Goal: Information Seeking & Learning: Learn about a topic

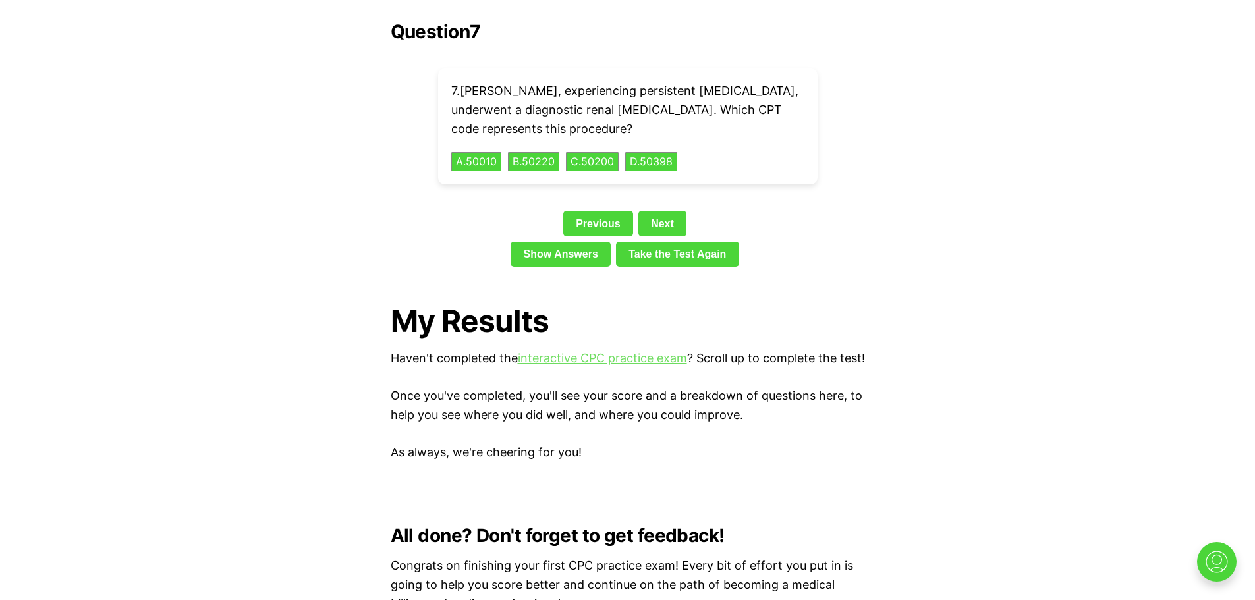
click at [622, 351] on link "interactive CPC practice exam" at bounding box center [602, 358] width 169 height 14
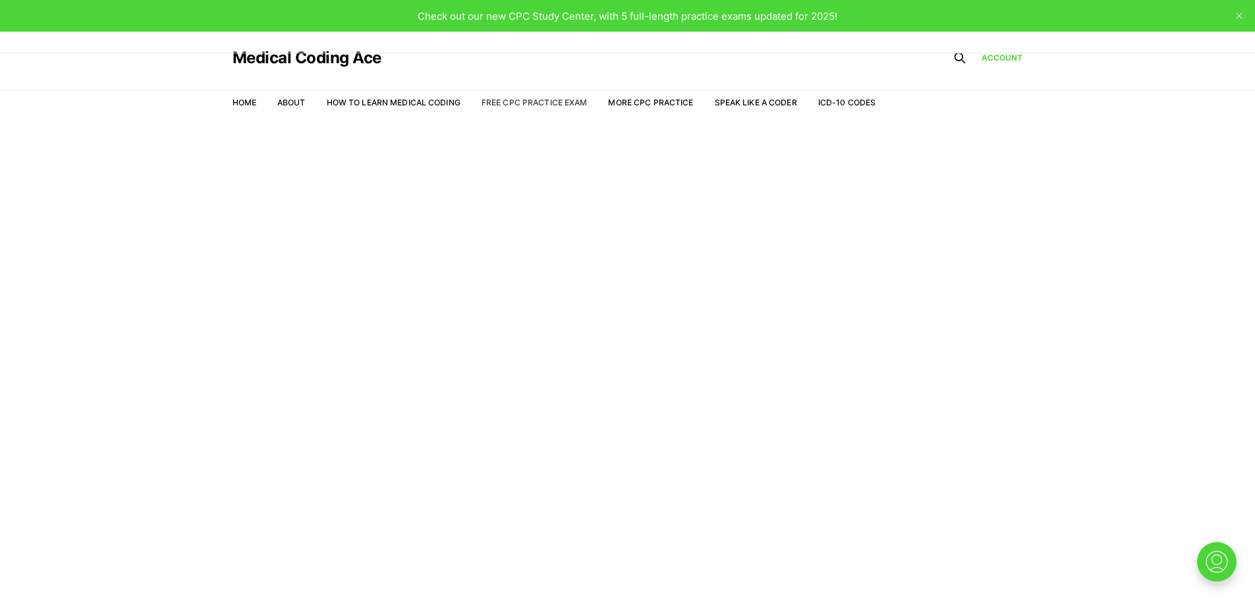
click at [518, 101] on link "Free CPC Practice Exam" at bounding box center [534, 102] width 106 height 10
click at [508, 102] on link "Free CPC Practice Exam" at bounding box center [534, 102] width 106 height 10
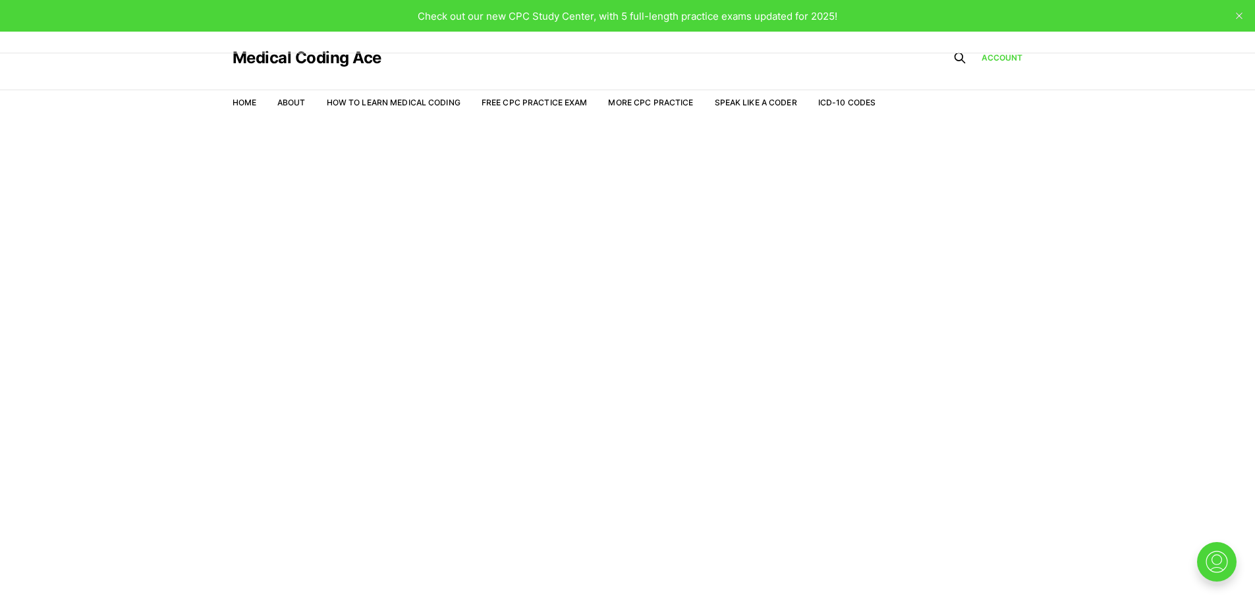
click at [450, 553] on main "Welcome to the Study Center - Student Plan" at bounding box center [627, 376] width 1255 height 510
click at [989, 57] on link "Account" at bounding box center [1001, 58] width 41 height 12
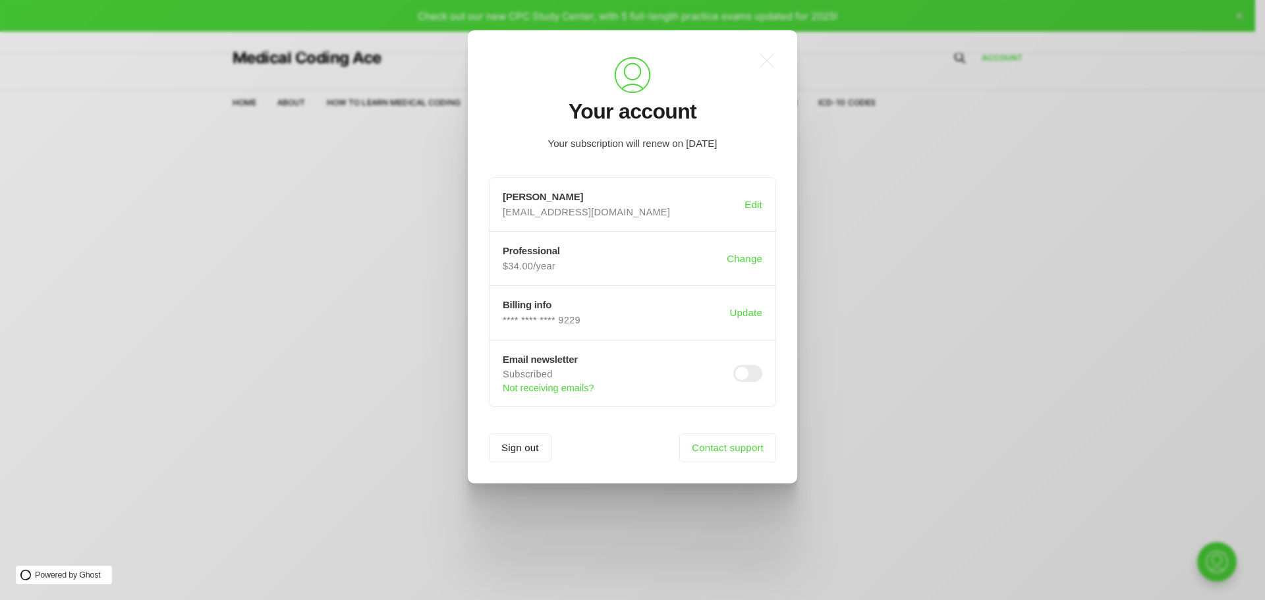
click at [863, 346] on div ".a{fill:none;stroke:currentColor;stroke-linecap:round;stroke-linejoin:round;str…" at bounding box center [642, 300] width 1284 height 600
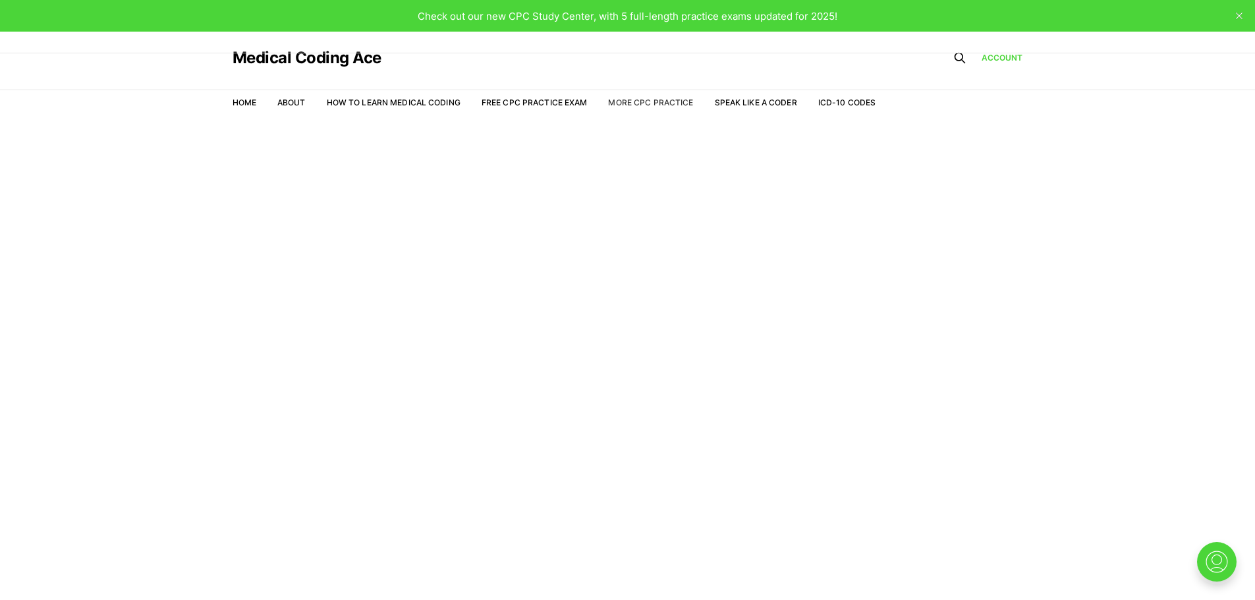
click at [648, 101] on link "More CPC Practice" at bounding box center [650, 102] width 85 height 10
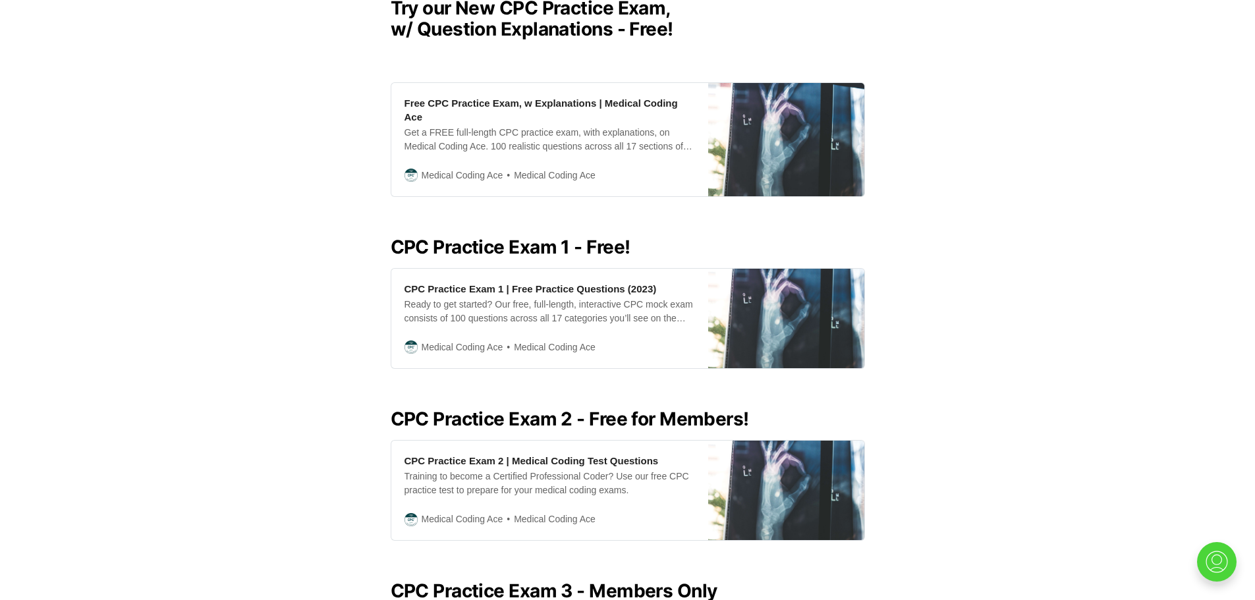
scroll to position [393, 0]
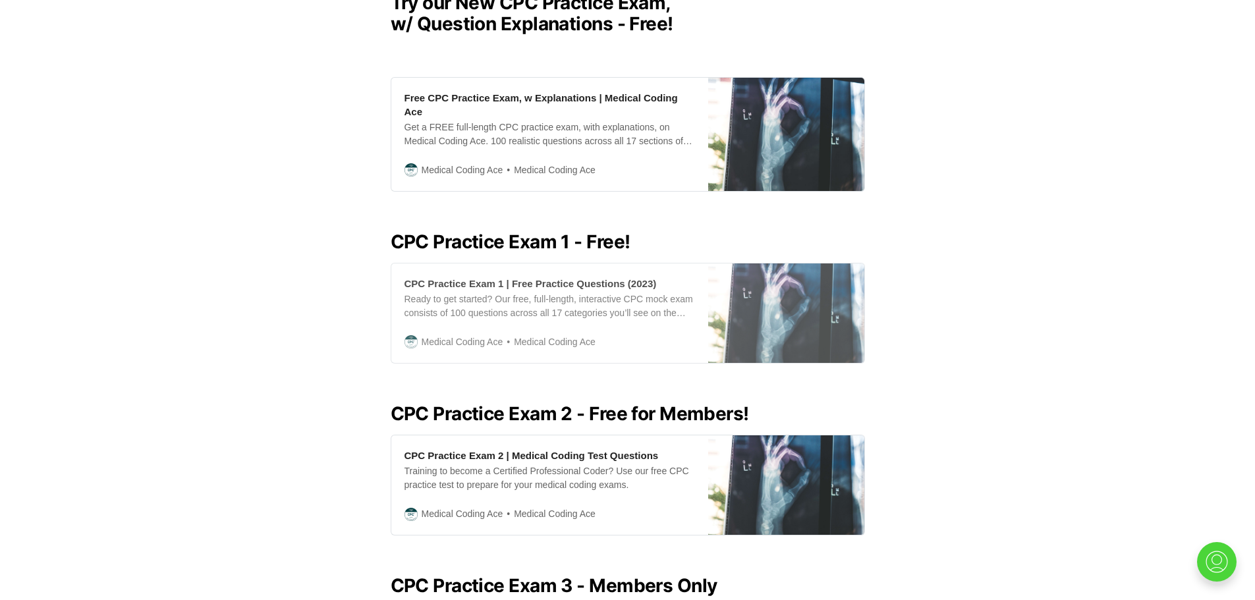
click at [503, 277] on div "CPC Practice Exam 1 | Free Practice Questions (2023)" at bounding box center [530, 284] width 252 height 14
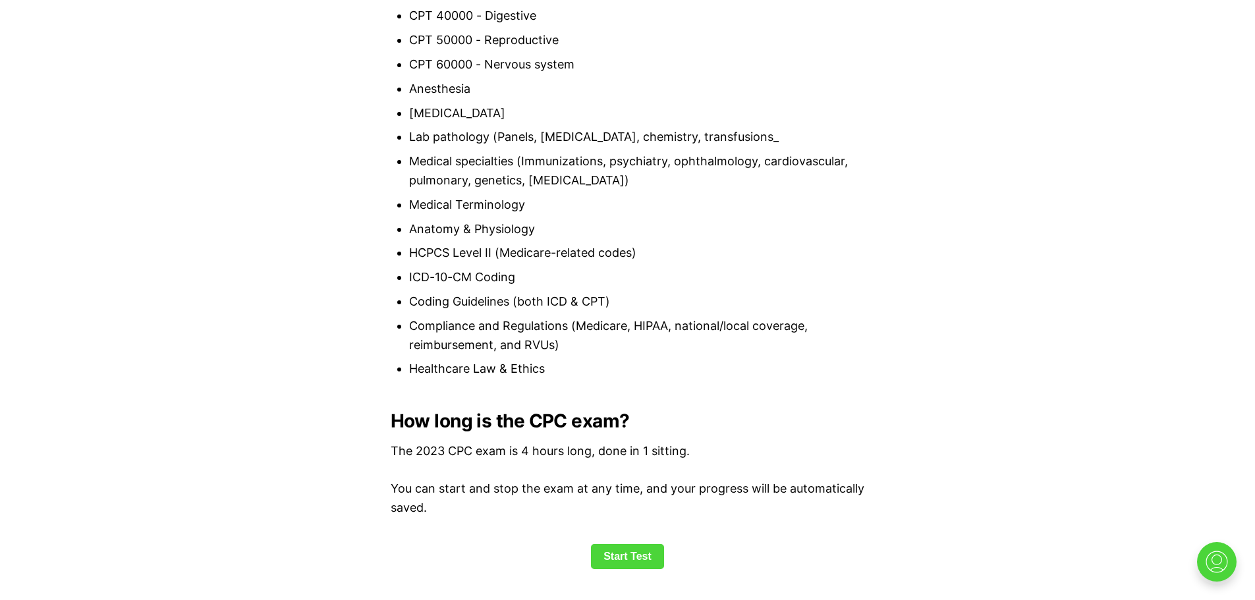
scroll to position [1514, 0]
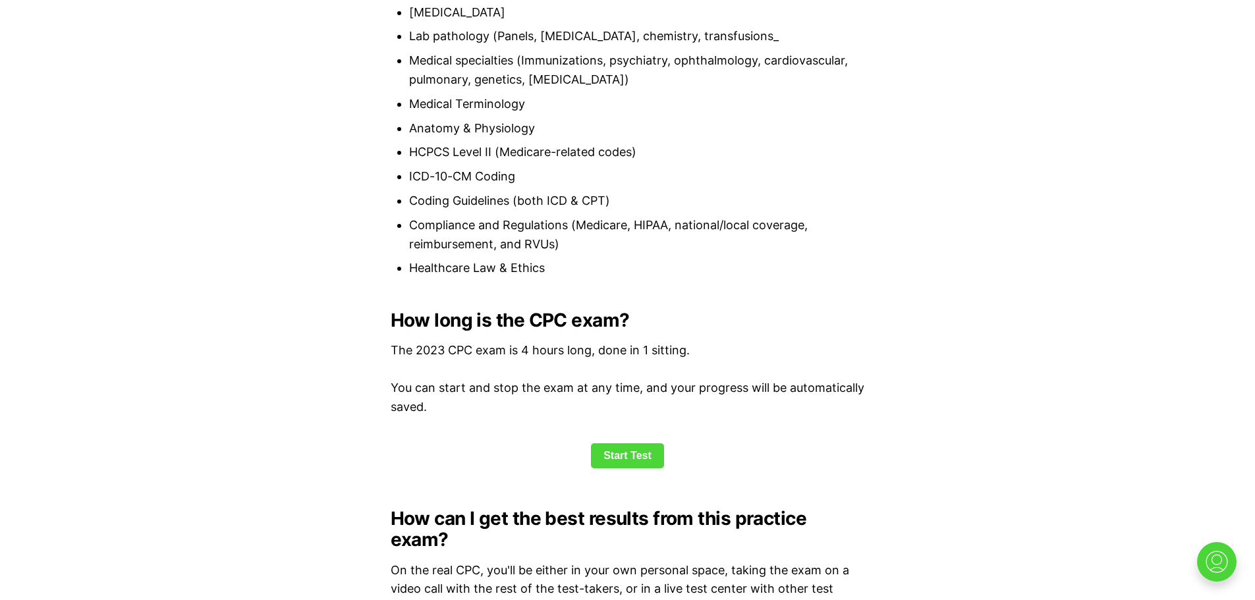
click at [638, 460] on link "Start Test" at bounding box center [627, 455] width 73 height 25
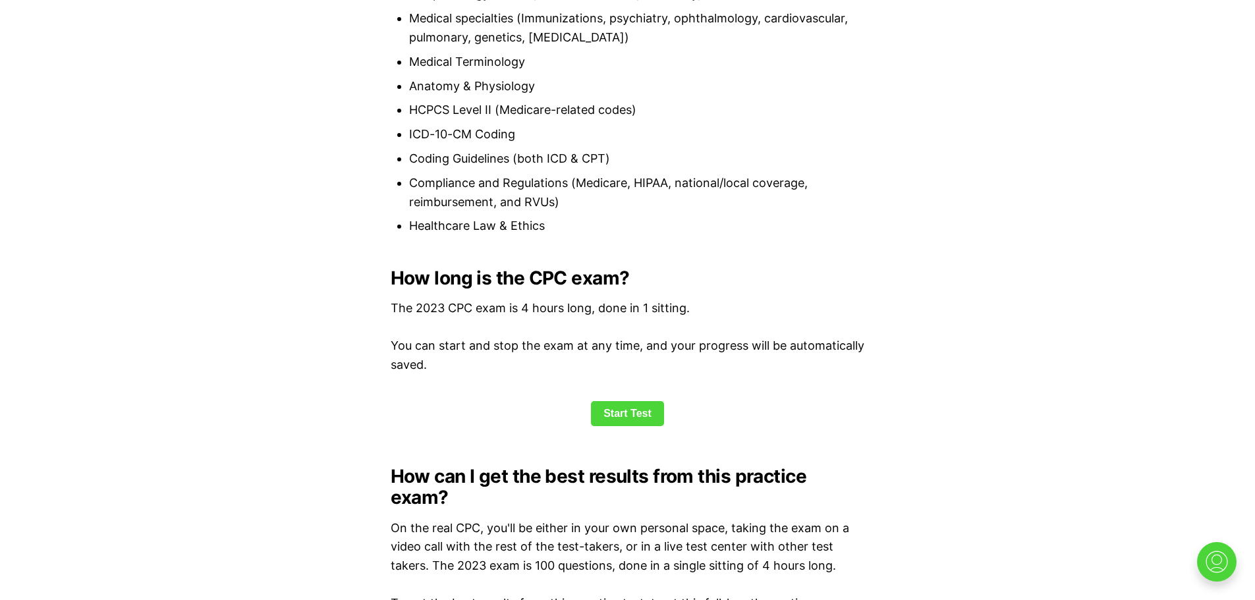
scroll to position [1465, 0]
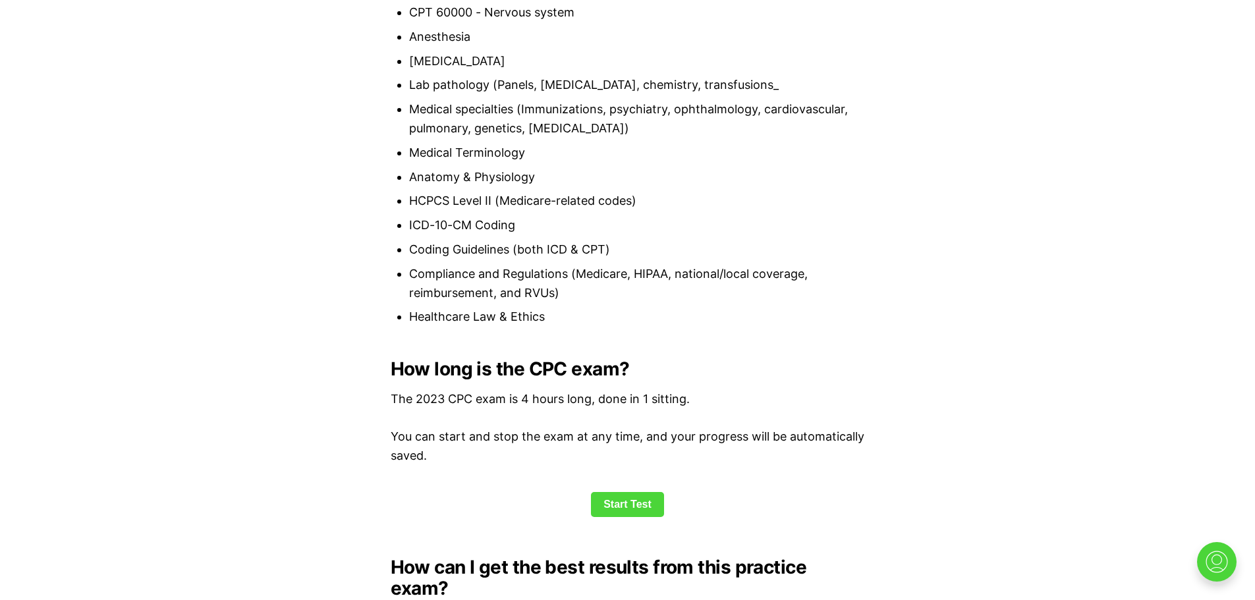
click at [630, 499] on link "Start Test" at bounding box center [627, 504] width 73 height 25
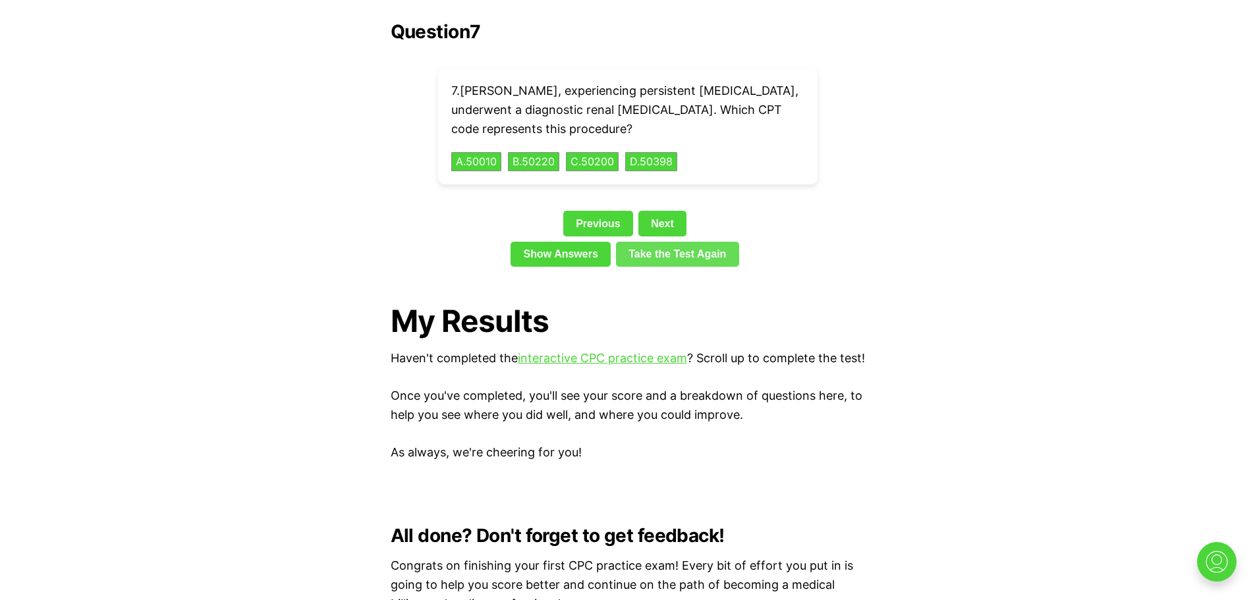
click at [640, 242] on link "Take the Test Again" at bounding box center [677, 254] width 123 height 25
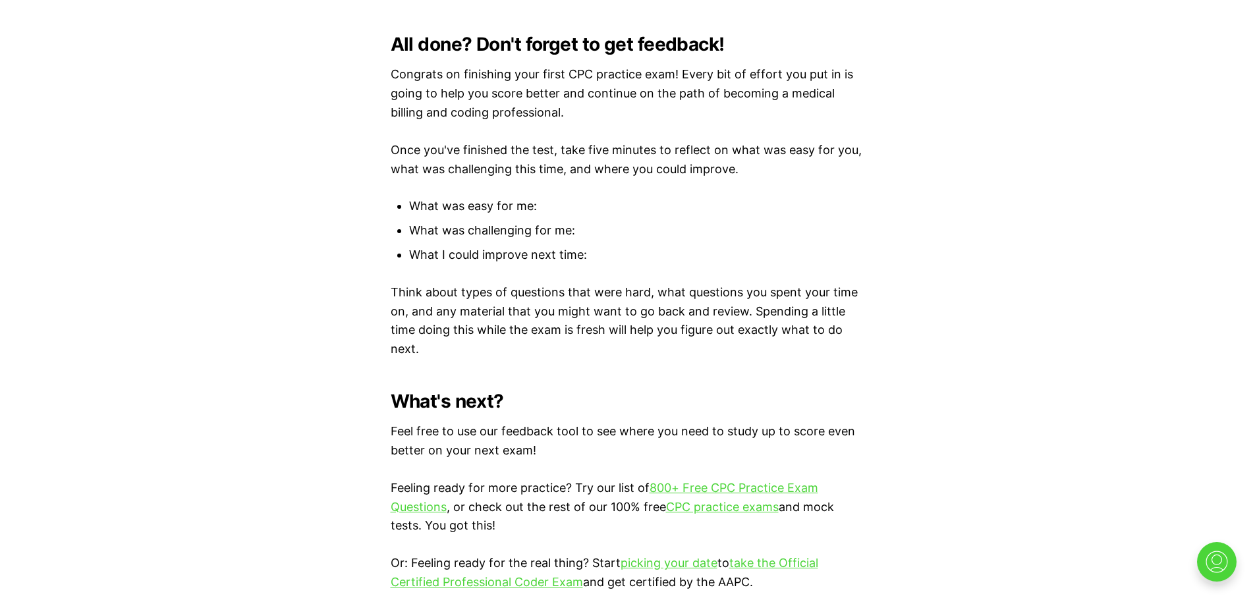
click at [640, 230] on li "What was challenging for me:" at bounding box center [637, 230] width 456 height 19
click at [694, 483] on link "800+ Free CPC Practice Exam Questions" at bounding box center [604, 497] width 427 height 33
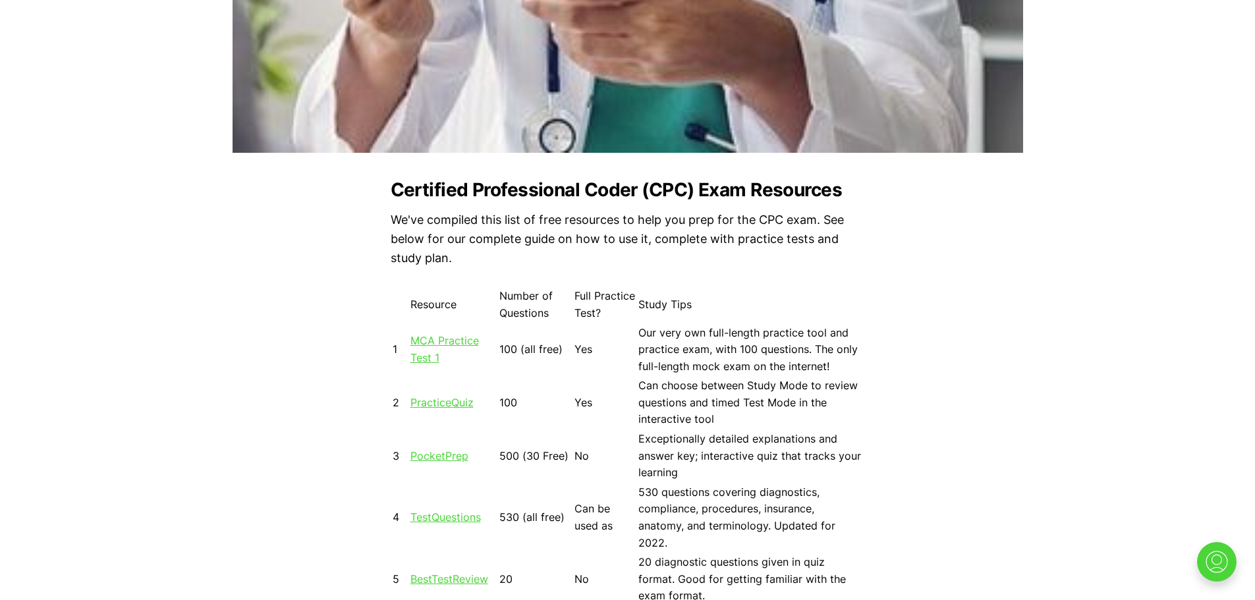
scroll to position [1061, 0]
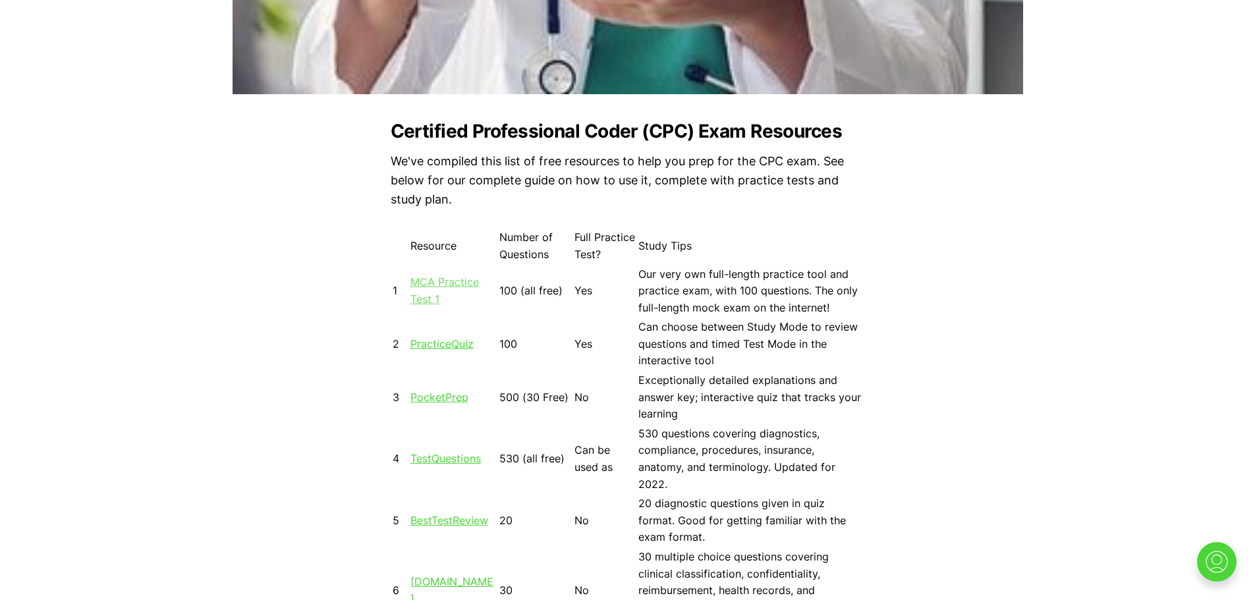
click at [435, 287] on link "MCA Practice Test 1" at bounding box center [444, 290] width 69 height 30
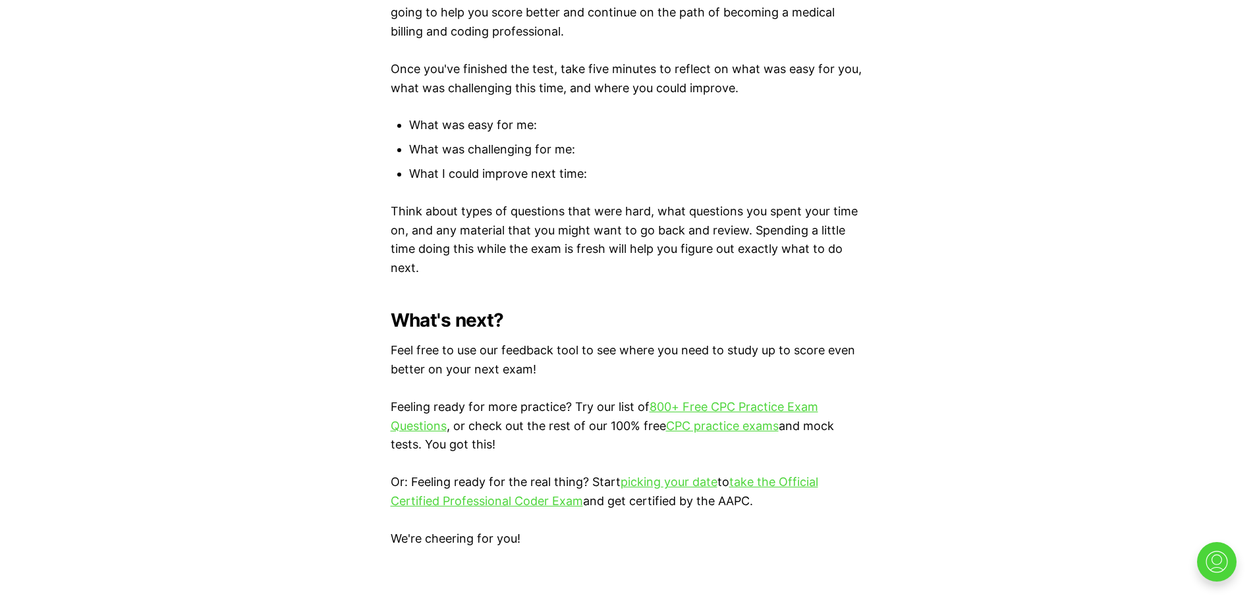
scroll to position [3677, 0]
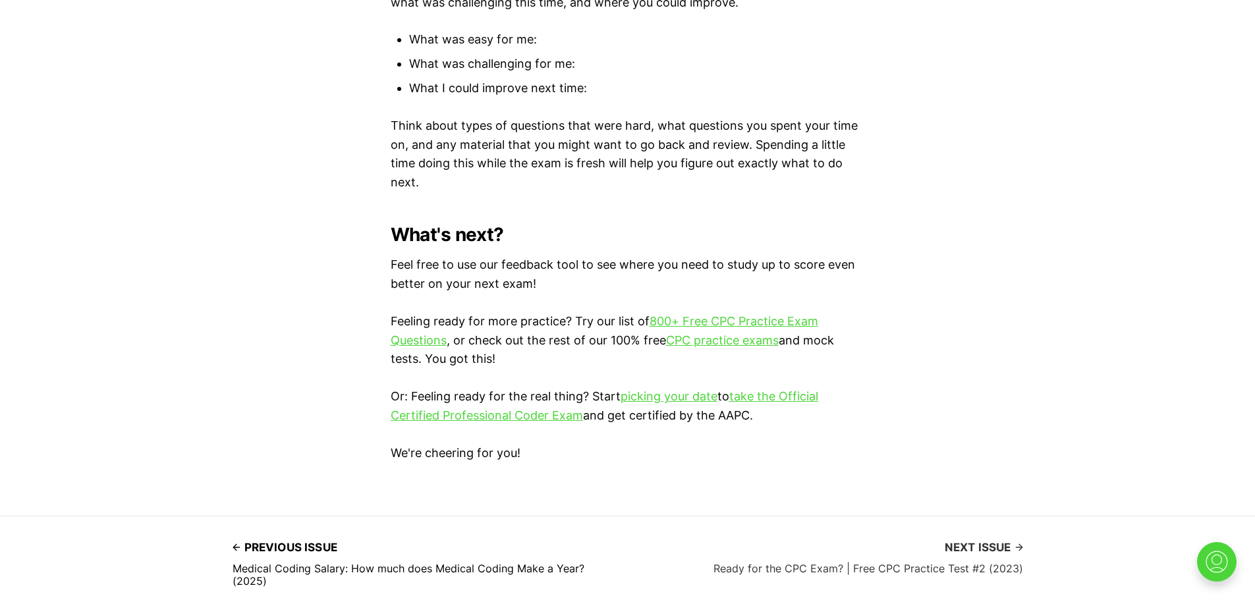
click at [991, 542] on span "Next issue" at bounding box center [984, 547] width 78 height 20
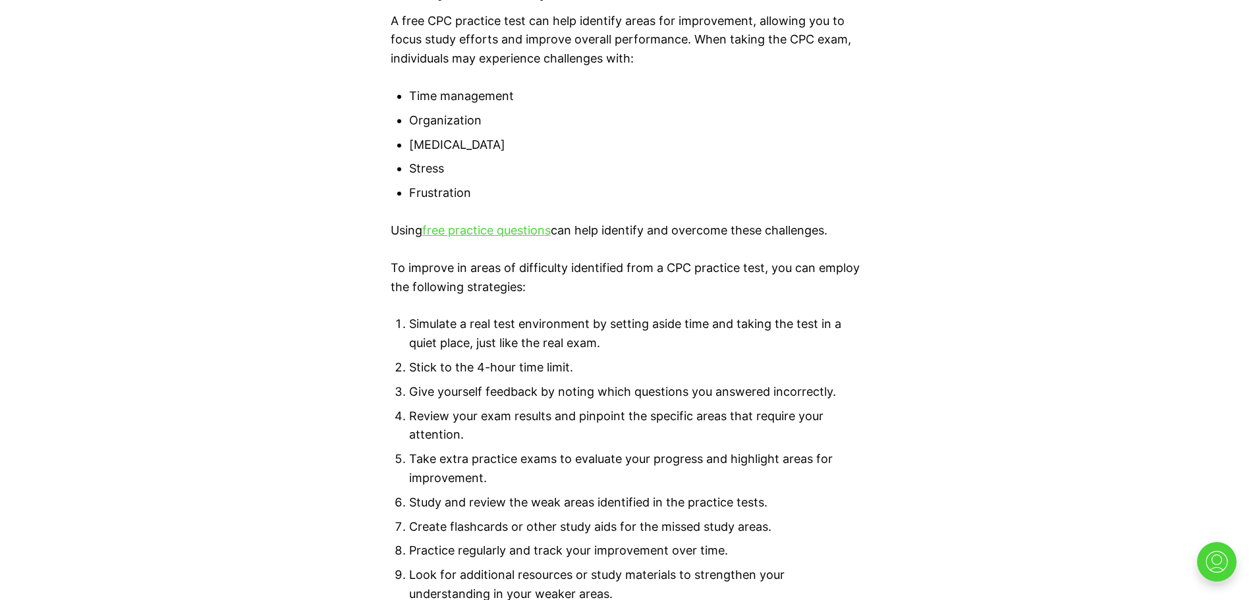
scroll to position [3058, 0]
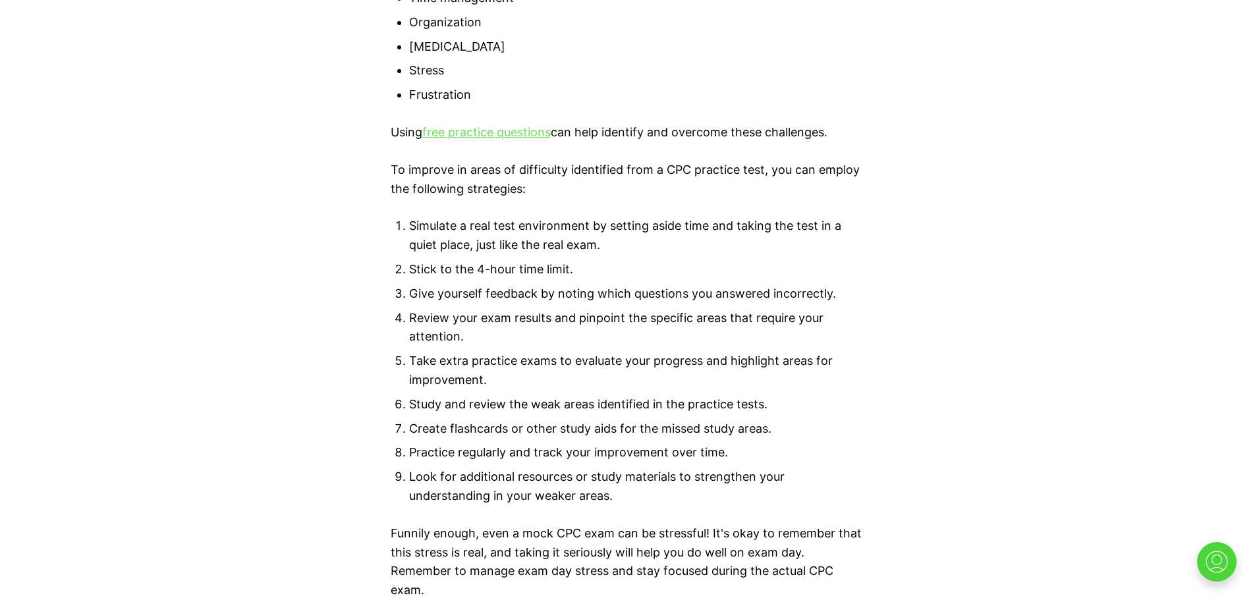
click at [502, 131] on link "free practice questions" at bounding box center [486, 132] width 128 height 14
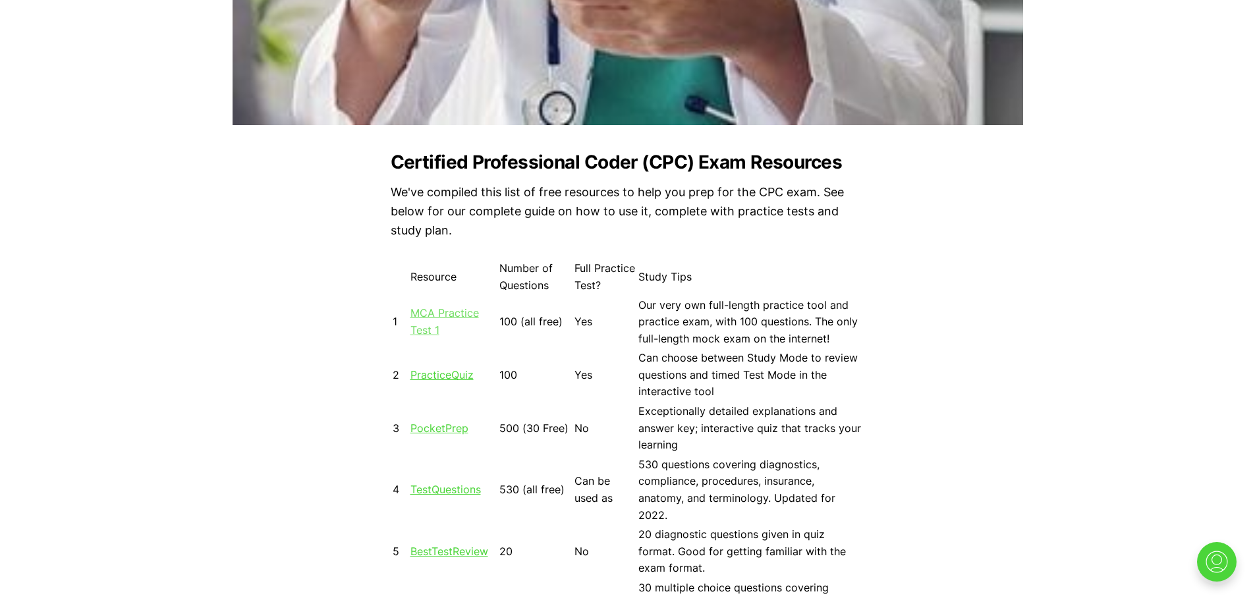
click at [437, 318] on link "MCA Practice Test 1" at bounding box center [444, 321] width 69 height 30
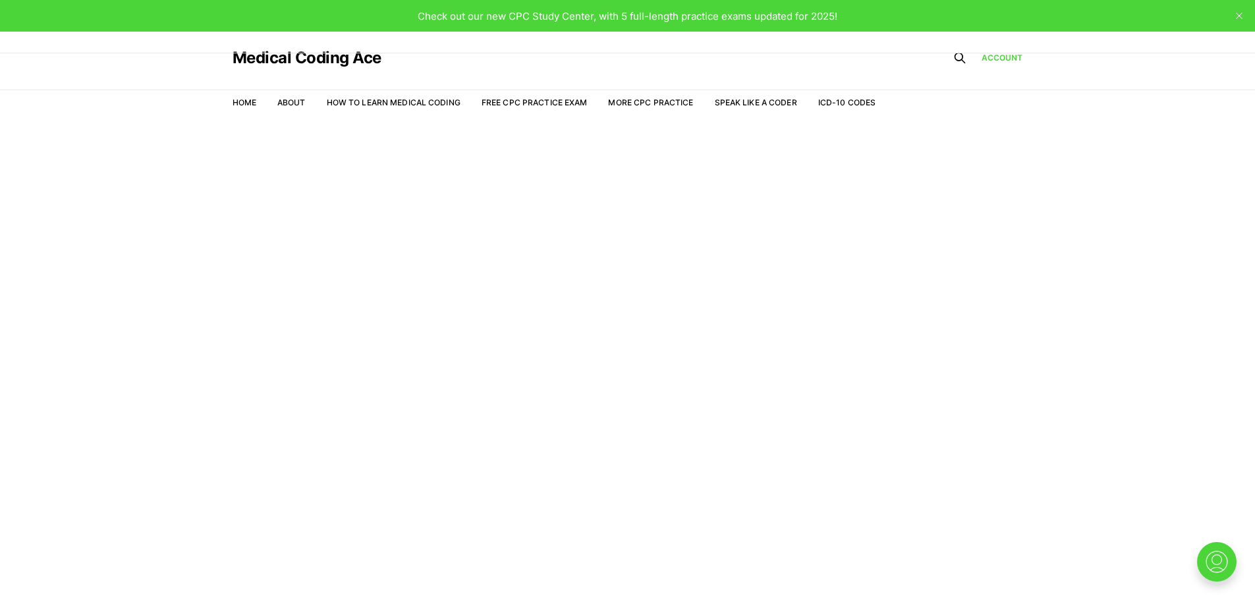
click at [1074, 93] on header "Medical Coding Ace Home About How to Learn Medical Coding Free CPC Practice Exa…" at bounding box center [627, 77] width 1255 height 90
click at [238, 105] on link "Home" at bounding box center [245, 102] width 24 height 10
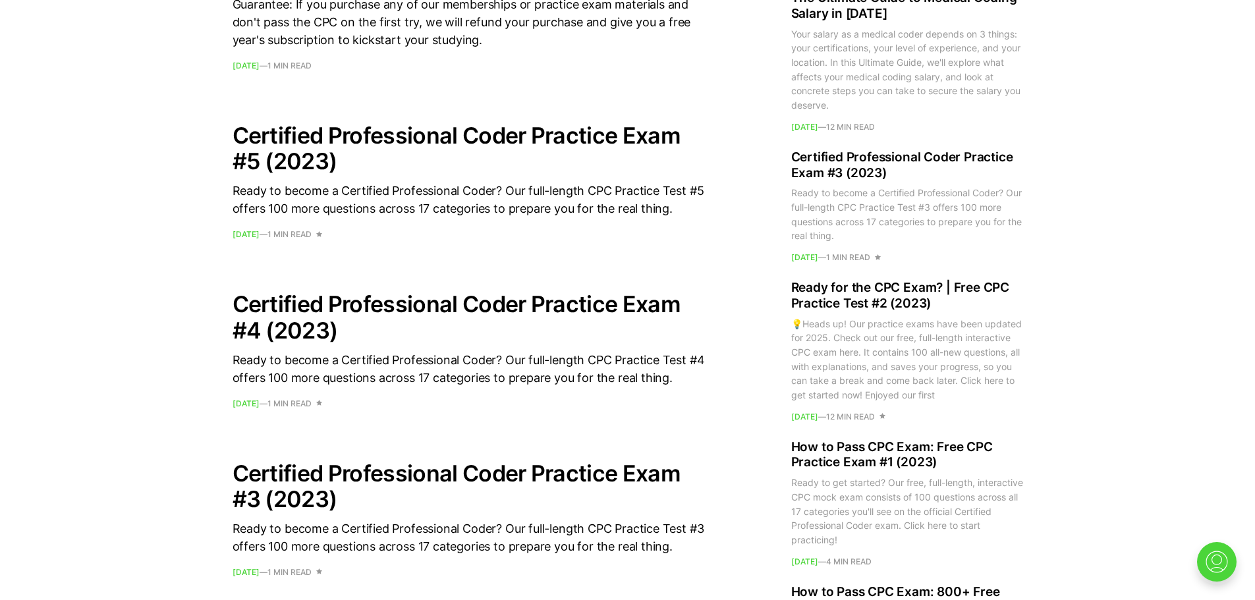
scroll to position [1058, 0]
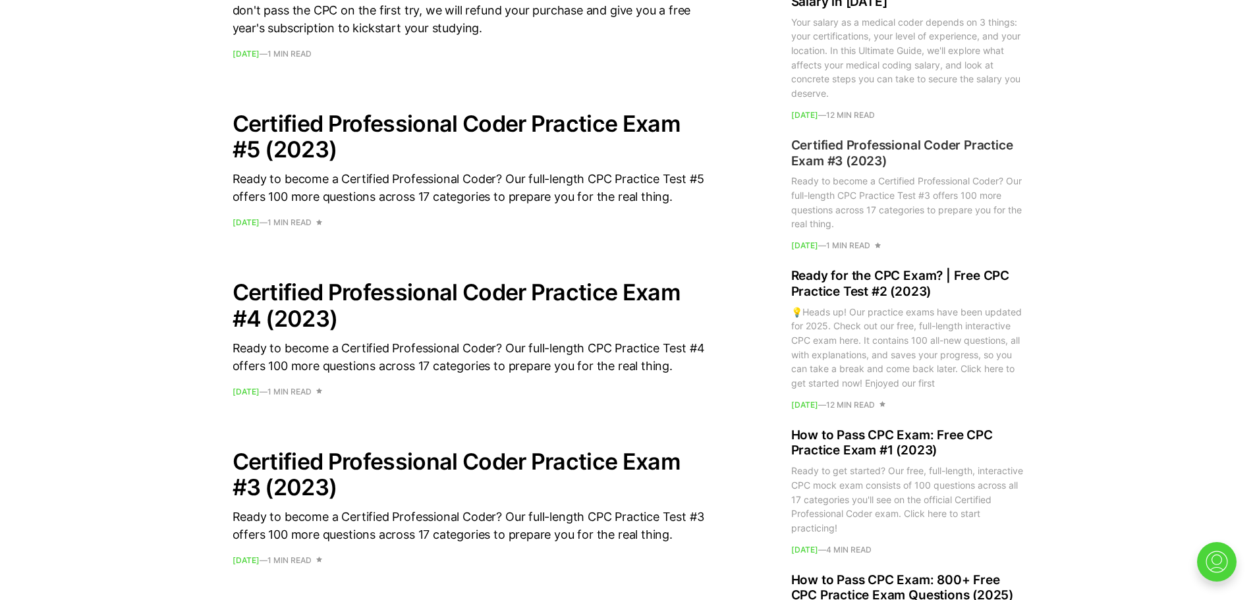
click at [843, 151] on h2 "Certified Professional Coder Practice Exam #3 (2023)" at bounding box center [907, 153] width 232 height 32
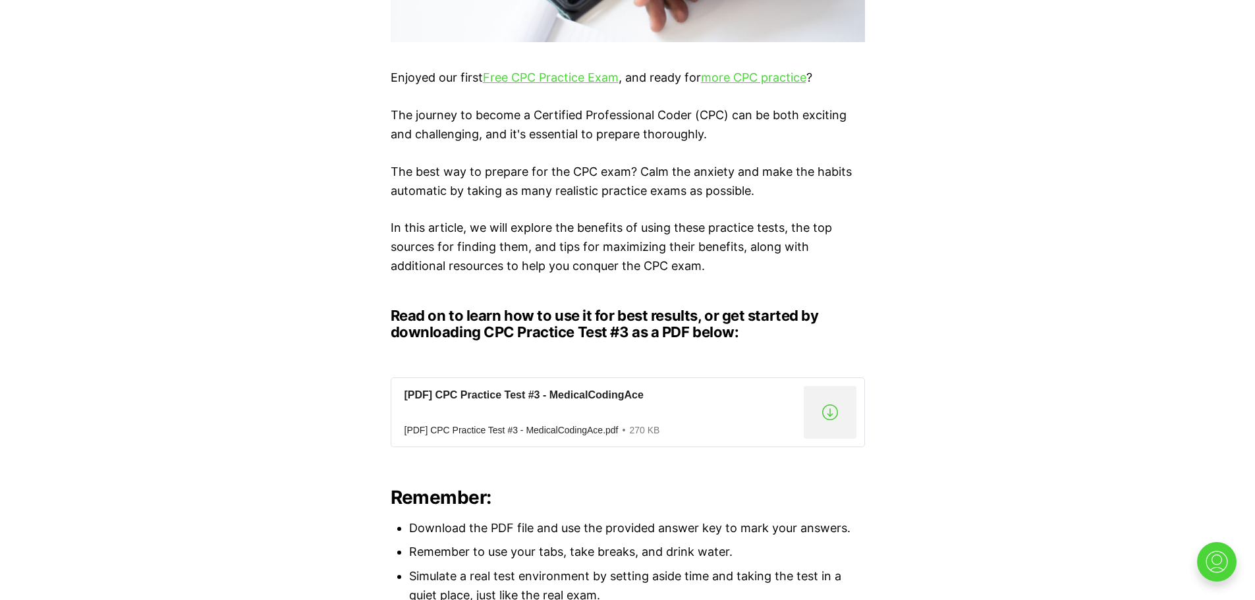
scroll to position [812, 0]
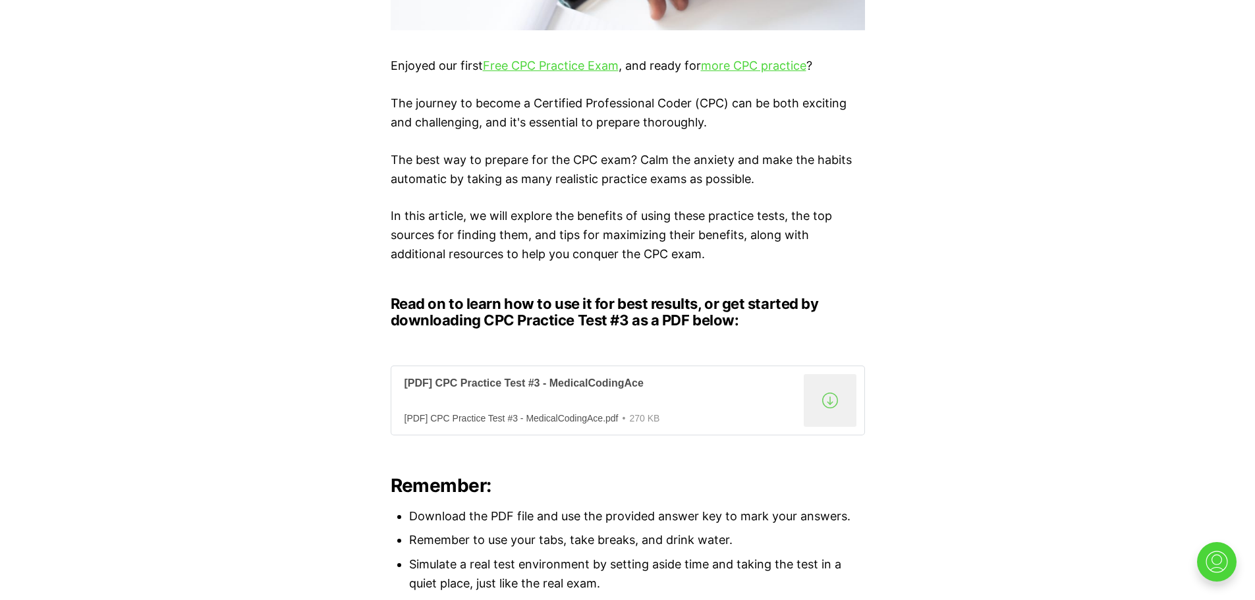
click at [518, 387] on div "[PDF] CPC Practice Test #3 - MedicalCodingAce" at bounding box center [601, 384] width 394 height 14
